Goal: Transaction & Acquisition: Download file/media

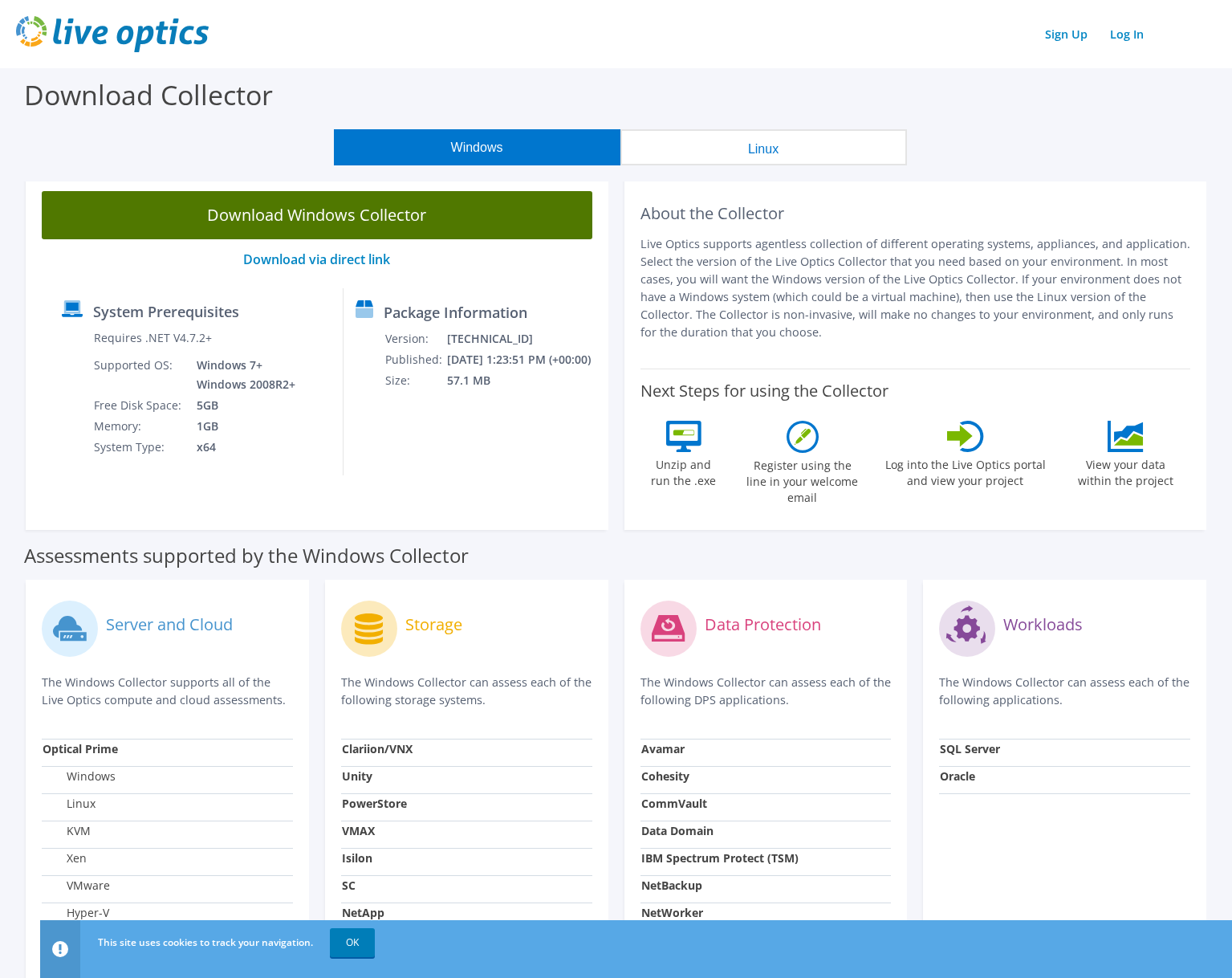
click at [311, 221] on link "Download Windows Collector" at bounding box center [317, 215] width 551 height 48
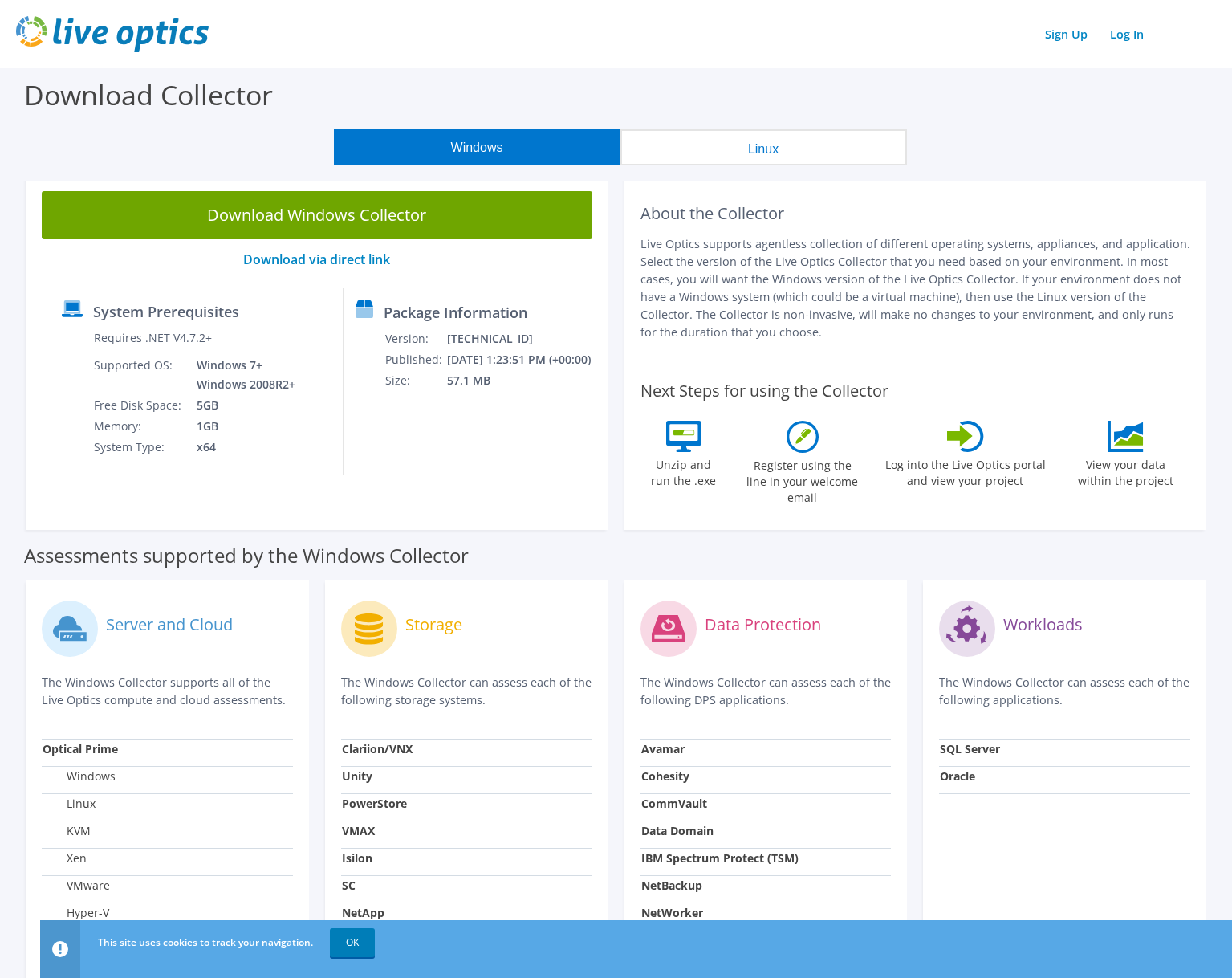
click at [1007, 108] on div "Download Collector" at bounding box center [616, 98] width 1217 height 61
click at [945, 222] on h2 "About the Collector" at bounding box center [916, 214] width 551 height 20
click at [1176, 532] on div "Assessments supported by the Windows Collector" at bounding box center [616, 551] width 1184 height 40
